Goal: Check status: Check status

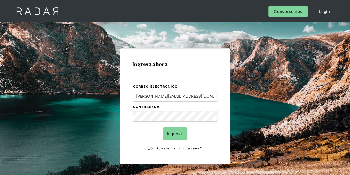
click at [178, 127] on input "Ingresar" at bounding box center [175, 133] width 25 height 12
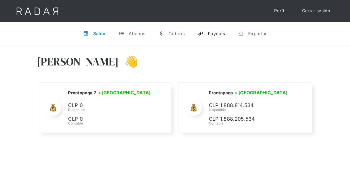
click at [214, 31] on div "Payouts" at bounding box center [216, 34] width 17 height 6
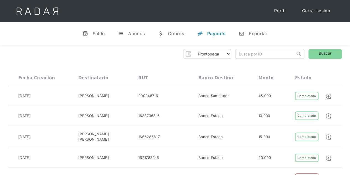
click at [250, 54] on input "search" at bounding box center [266, 53] width 60 height 9
paste input "87b76da9-2350-410c-bfff-1c0534fe5748"
type input "87b76da9-2350-410c-bfff-1c0534fe5748"
click at [334, 51] on link "Buscar" at bounding box center [325, 54] width 33 height 10
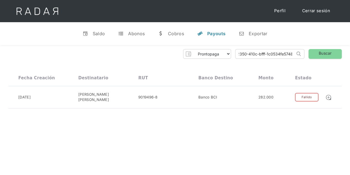
drag, startPoint x: 237, startPoint y: 53, endPoint x: 354, endPoint y: 56, distance: 116.6
click at [350, 56] on html "Cargando... Cerrar sesión Perfil v Saldo t Abonos w Cobros y Payouts n Exportar…" at bounding box center [175, 87] width 350 height 175
paste input "e075252d-1553-4b65-8f02-679ac52eb044"
type input "e075252d-1553-4b65-8f02-679ac52eb044"
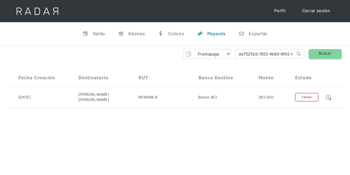
click at [337, 52] on link "Buscar" at bounding box center [325, 54] width 33 height 10
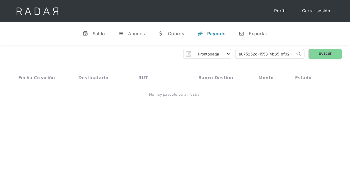
click at [241, 53] on input "e075252d-1553-4b65-8f02-679ac52eb044" at bounding box center [266, 53] width 60 height 9
click at [266, 55] on input "e075252d-1553-4b65-8f02-679ac52eb044" at bounding box center [266, 53] width 60 height 9
click at [329, 50] on link "Buscar" at bounding box center [325, 54] width 33 height 10
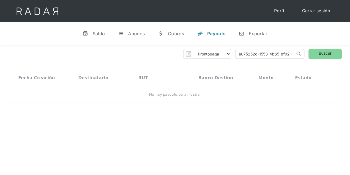
click at [241, 55] on input "e075252d-1553-4b65-8f02-679ac52eb044" at bounding box center [266, 53] width 60 height 9
click at [317, 53] on link "Buscar" at bounding box center [325, 54] width 33 height 10
drag, startPoint x: 239, startPoint y: 53, endPoint x: 326, endPoint y: 42, distance: 87.6
click at [326, 42] on div "v Saldo t Abonos w Cobros y Payouts n Exportar Hola Evans 👋 Cargando tus cuenta…" at bounding box center [175, 120] width 350 height 197
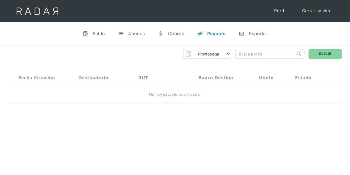
scroll to position [0, 0]
click at [238, 57] on input "search" at bounding box center [266, 53] width 60 height 9
click at [239, 55] on input "search" at bounding box center [266, 53] width 60 height 9
paste input "e075252d-1553-4b65-8f02-679ac52eb044"
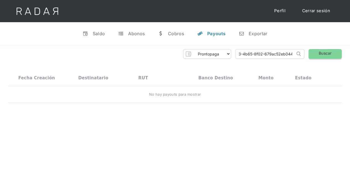
type input "e075252d-1553-4b65-8f02-679ac52eb044"
click at [324, 55] on link "Buscar" at bounding box center [325, 54] width 33 height 10
click at [246, 52] on input "e075252d-1553-4b65-8f02-679ac52eb044" at bounding box center [266, 53] width 60 height 9
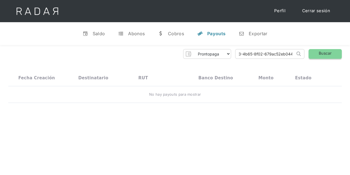
click at [313, 55] on link "Buscar" at bounding box center [325, 54] width 33 height 10
click at [272, 54] on input "e075252d-1553-4b65-8f02-679ac52eb044" at bounding box center [266, 53] width 60 height 9
drag, startPoint x: 244, startPoint y: 49, endPoint x: 241, endPoint y: 51, distance: 3.9
click at [244, 50] on input "e075252d-1553-4b65-8f02-679ac52eb044" at bounding box center [266, 53] width 60 height 9
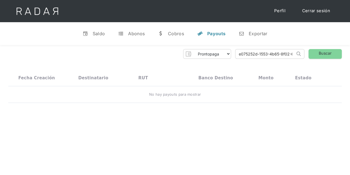
scroll to position [0, 27]
drag, startPoint x: 239, startPoint y: 52, endPoint x: 297, endPoint y: 52, distance: 58.7
click at [297, 52] on form "e075252d-1553-4b65-8f02-679ac52eb044 Search" at bounding box center [269, 54] width 69 height 10
click at [238, 53] on input "search" at bounding box center [266, 53] width 60 height 9
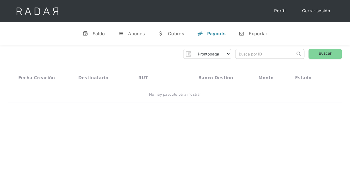
paste input "2b5480ba-cc61-4caa-8229-3c2b4c6fa22f"
type input "2b5480ba-cc61-4caa-8229-3c2b4c6fa22f"
click at [330, 54] on link "Buscar" at bounding box center [325, 54] width 33 height 10
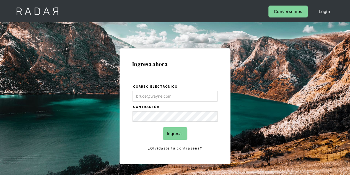
click at [172, 130] on input "Ingresar" at bounding box center [175, 133] width 25 height 12
type input "[PERSON_NAME][EMAIL_ADDRESS][DOMAIN_NAME]"
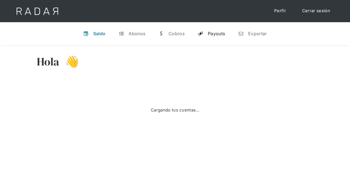
click at [221, 36] on div "Payouts" at bounding box center [216, 34] width 17 height 6
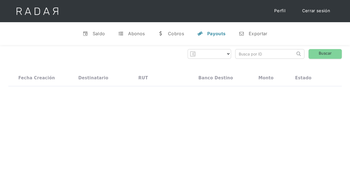
click at [246, 55] on input "search" at bounding box center [266, 53] width 60 height 9
paste input "088e75ec-3b58-4c89-9e17-4deb8e7358cd"
type input "088e75ec-3b58-4c89-9e17-4deb8e7358cd"
select select "prontopaga"
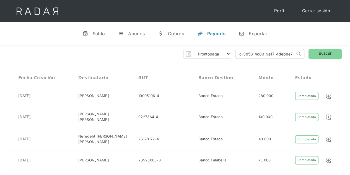
scroll to position [0, 27]
type input "088e75ec-3b58-4c89-9e17-4deb8e7358cd"
click input "Search" at bounding box center [0, 0] width 0 height 0
click at [293, 54] on input "088e75ec-3b58-4c89-9e17-4deb8e7358cd" at bounding box center [266, 53] width 60 height 9
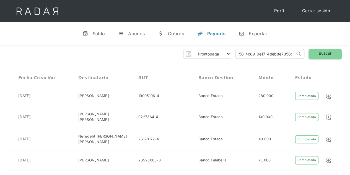
scroll to position [0, 27]
click at [323, 52] on link "Buscar" at bounding box center [325, 54] width 33 height 10
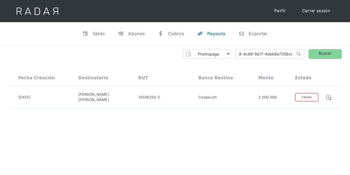
drag, startPoint x: 239, startPoint y: 54, endPoint x: 354, endPoint y: 53, distance: 115.1
click at [350, 53] on html "Cargando... Cerrar sesión Perfil v Saldo t Abonos w Cobros y Payouts n Exportar…" at bounding box center [175, 87] width 350 height 175
paste input "3be2da45-c8f9-4f4c-8137-b2be1a8974ea"
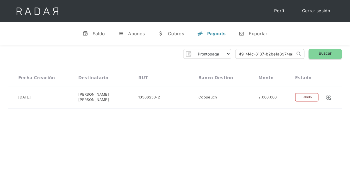
type input "3be2da45-c8f9-4f4c-8137-b2be1a8974ea"
click at [327, 53] on link "Buscar" at bounding box center [325, 54] width 33 height 10
